Goal: Information Seeking & Learning: Learn about a topic

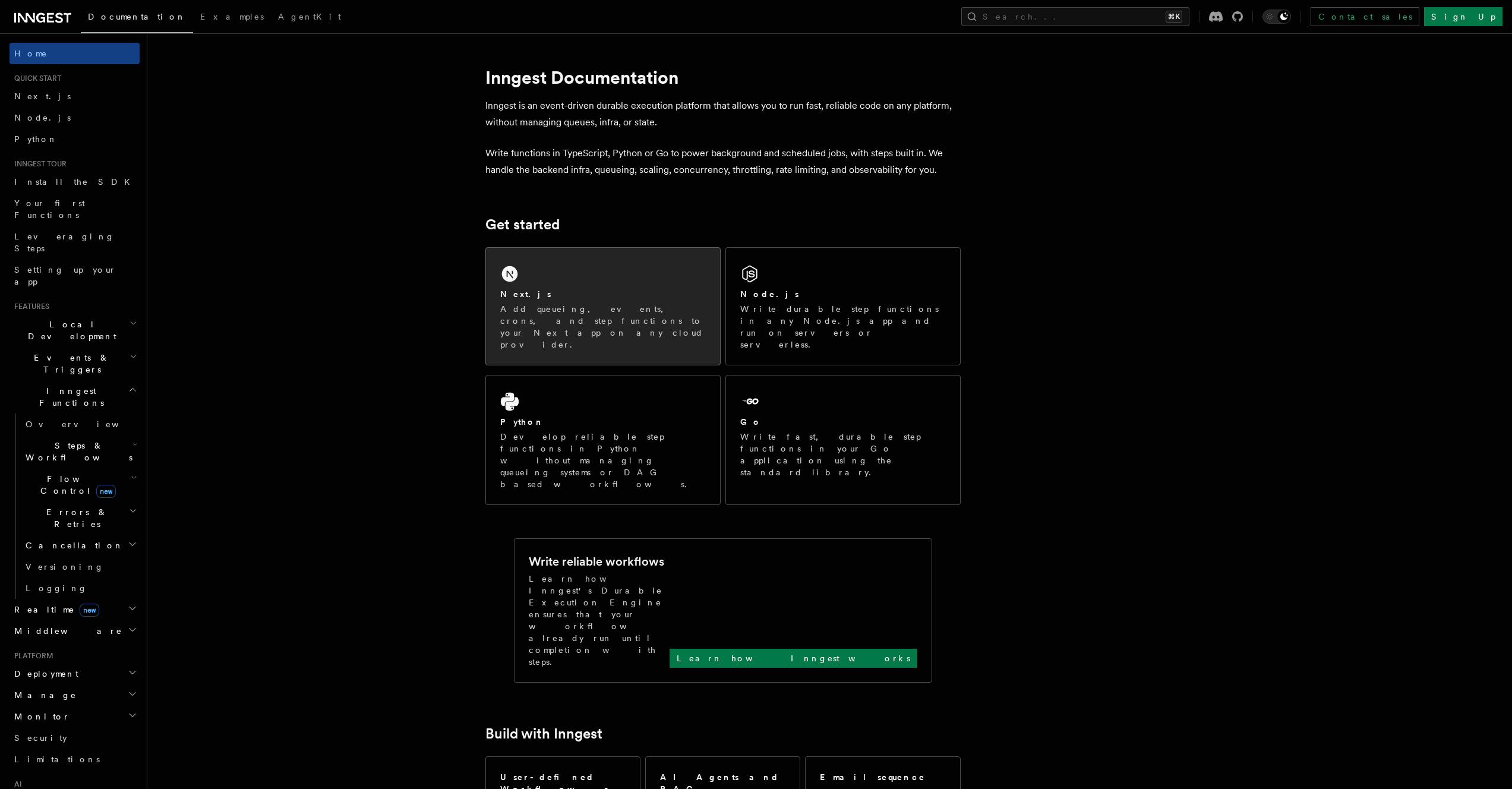
click at [557, 307] on p "Add queueing, events, crons, and step functions to your Next app on any cloud p…" at bounding box center [602, 326] width 206 height 47
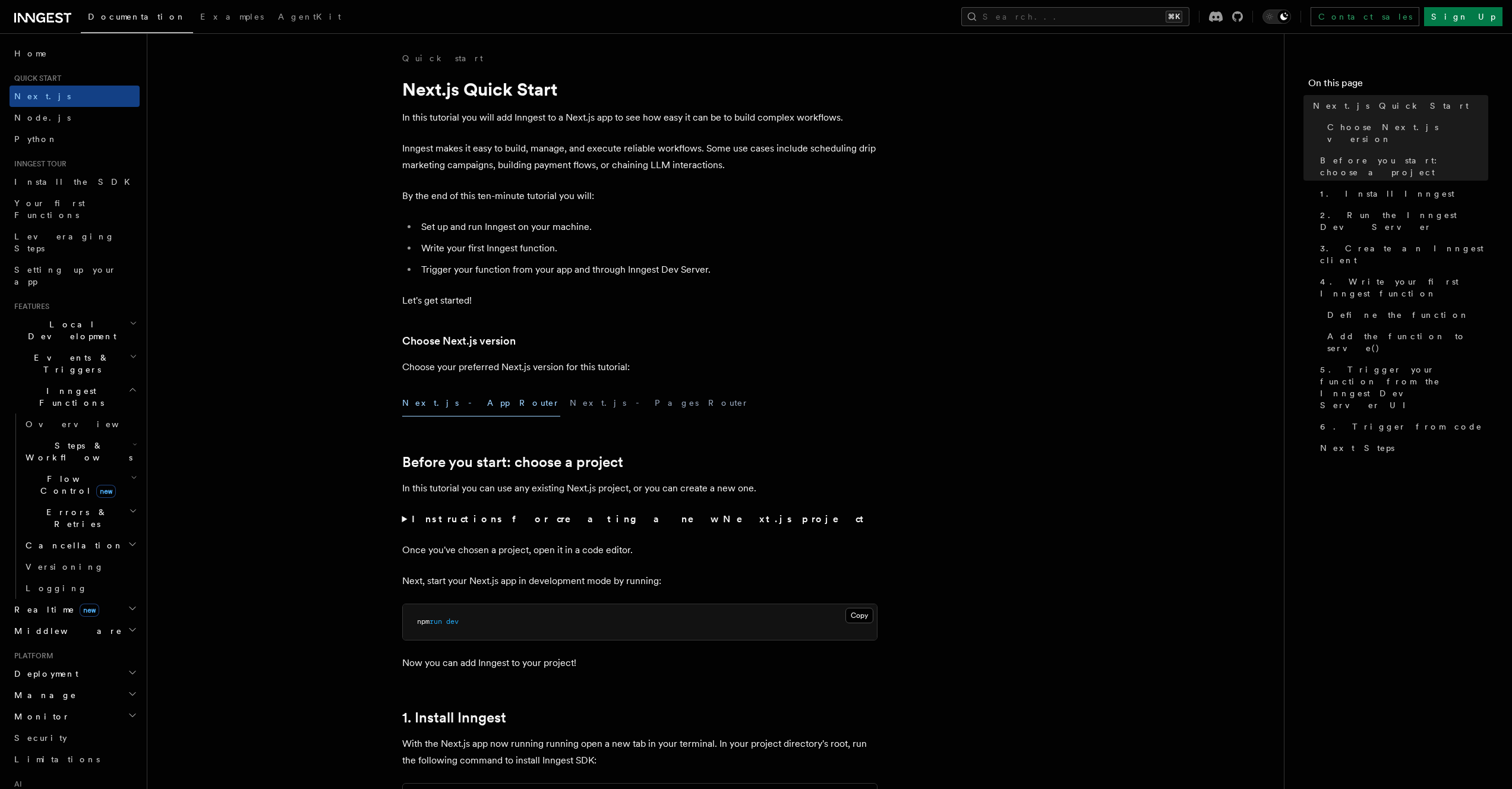
click at [53, 19] on icon at bounding box center [43, 17] width 57 height 15
